Goal: Check status: Check status

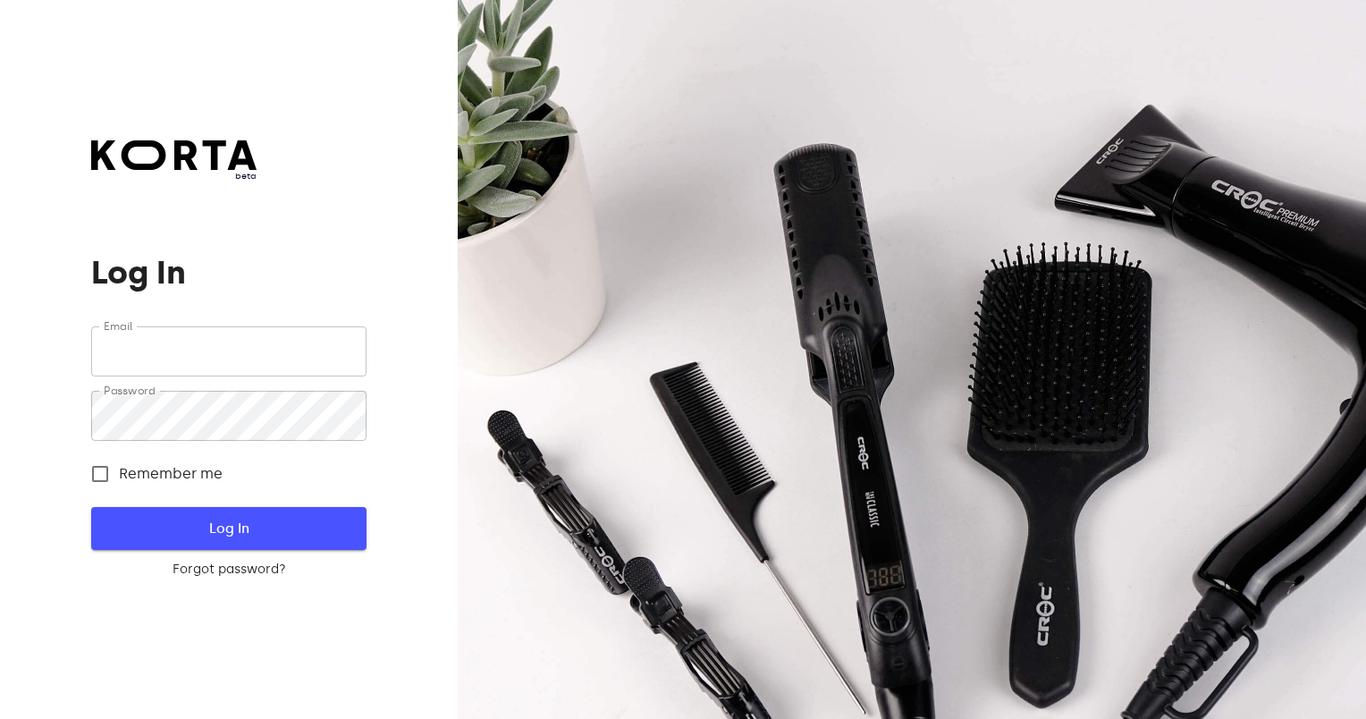
type input "[EMAIL_ADDRESS][DOMAIN_NAME]"
click at [194, 527] on span "Log In" at bounding box center [228, 528] width 217 height 23
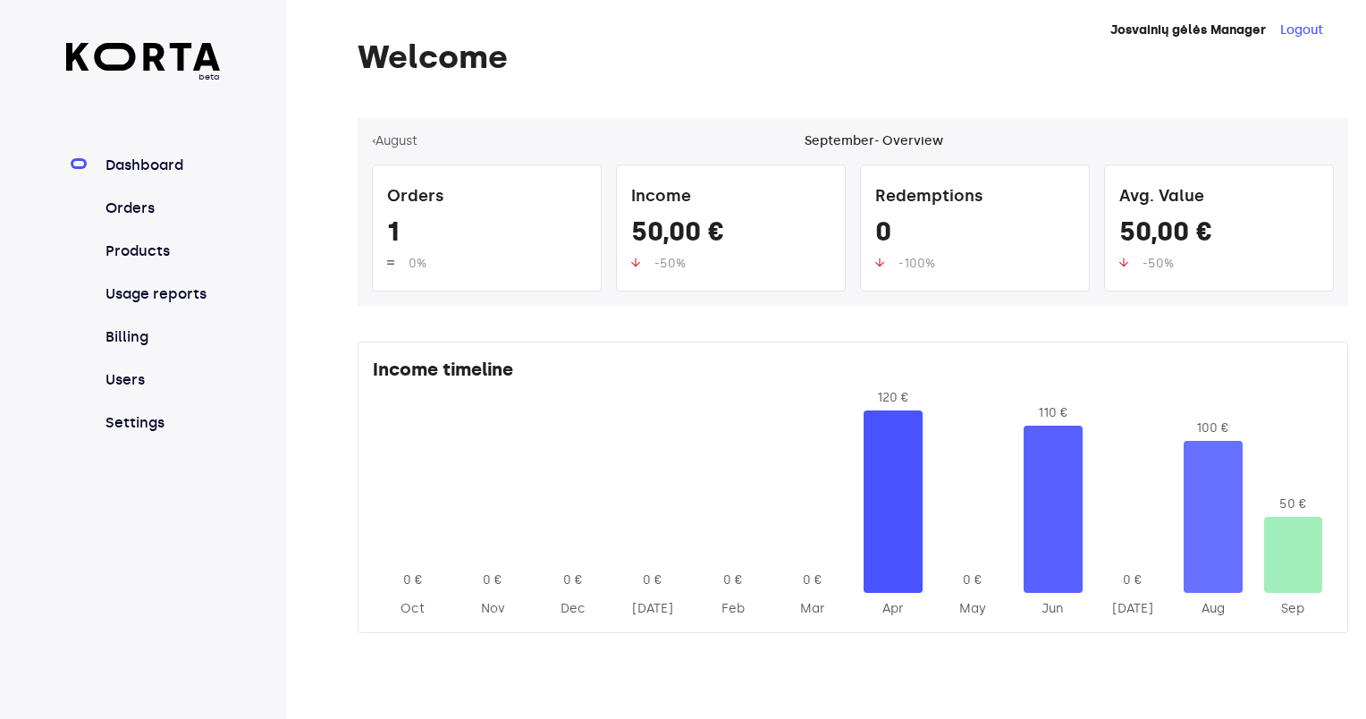
click at [1277, 61] on h1 "Welcome" at bounding box center [853, 57] width 991 height 36
click at [133, 208] on link "Orders" at bounding box center [161, 208] width 119 height 21
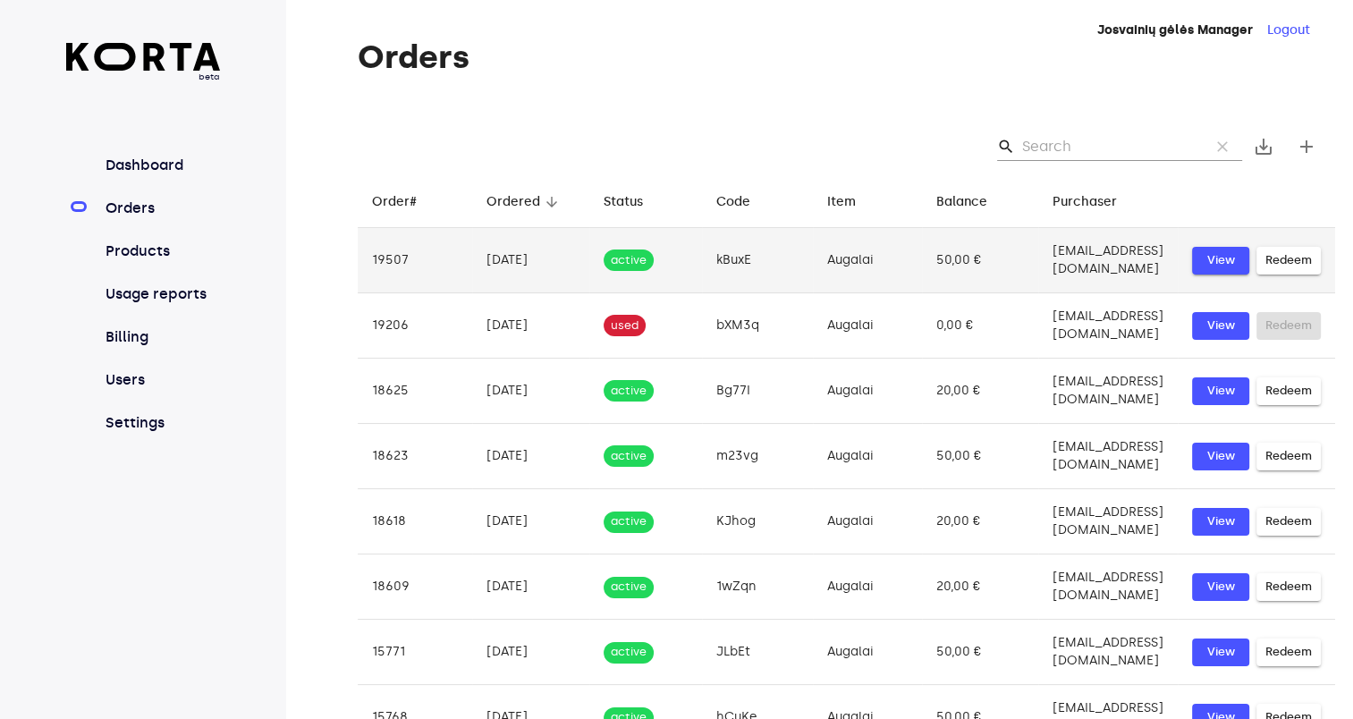
click at [1219, 259] on span "View" at bounding box center [1220, 260] width 39 height 21
click at [1279, 260] on span "Redeem" at bounding box center [1288, 260] width 46 height 21
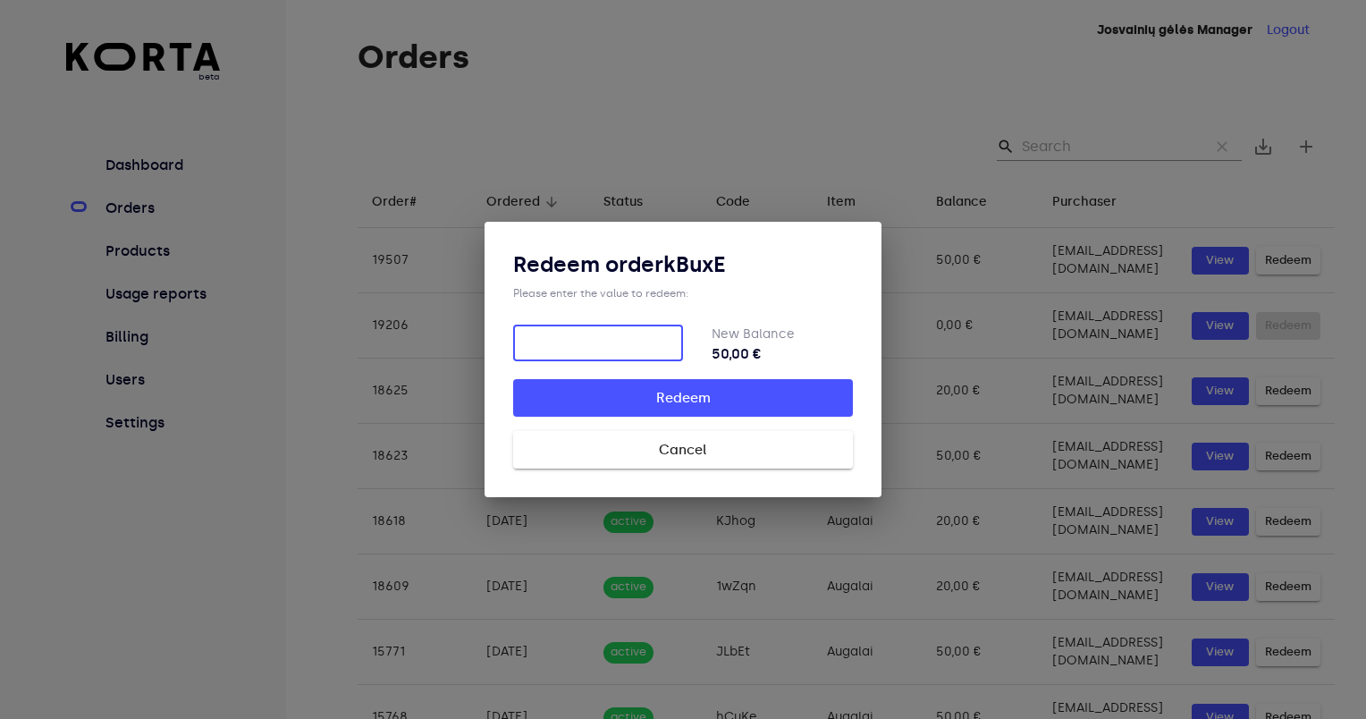
click at [703, 454] on span "Cancel" at bounding box center [683, 449] width 283 height 23
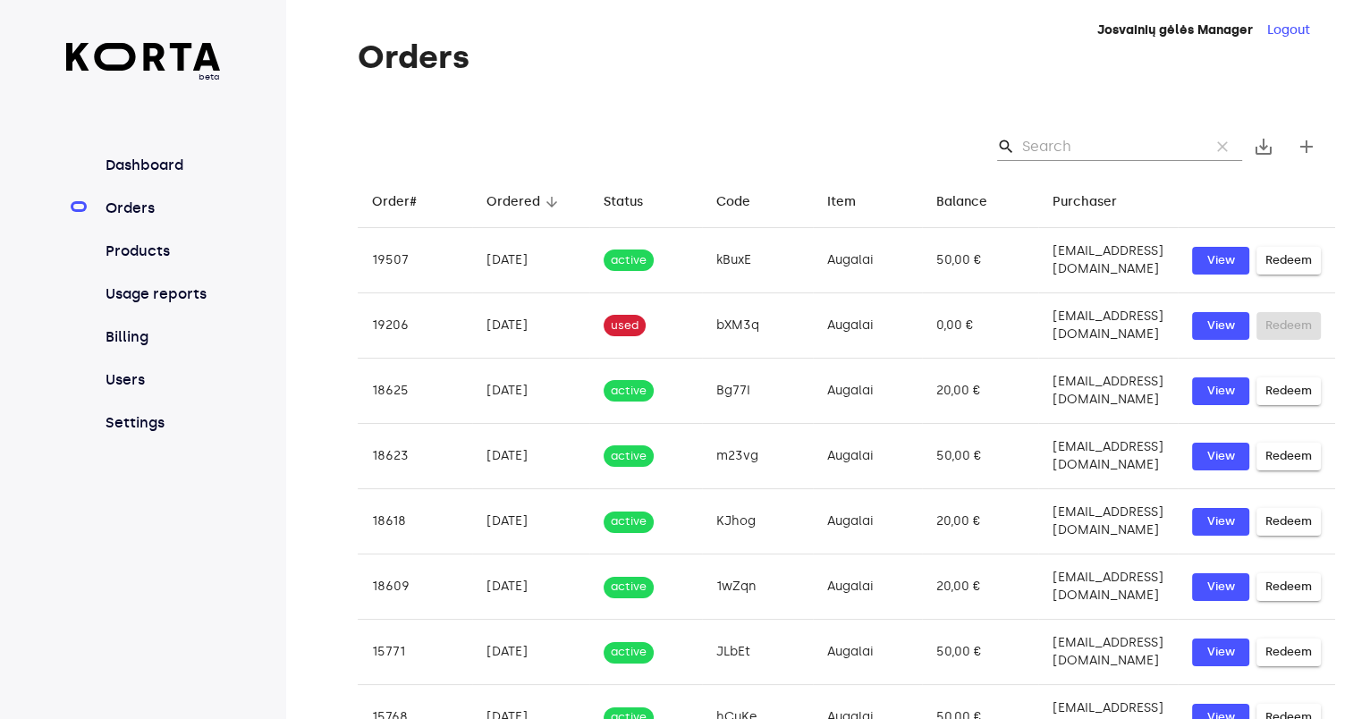
click at [849, 68] on h1 "Orders" at bounding box center [846, 57] width 977 height 36
